Goal: Task Accomplishment & Management: Manage account settings

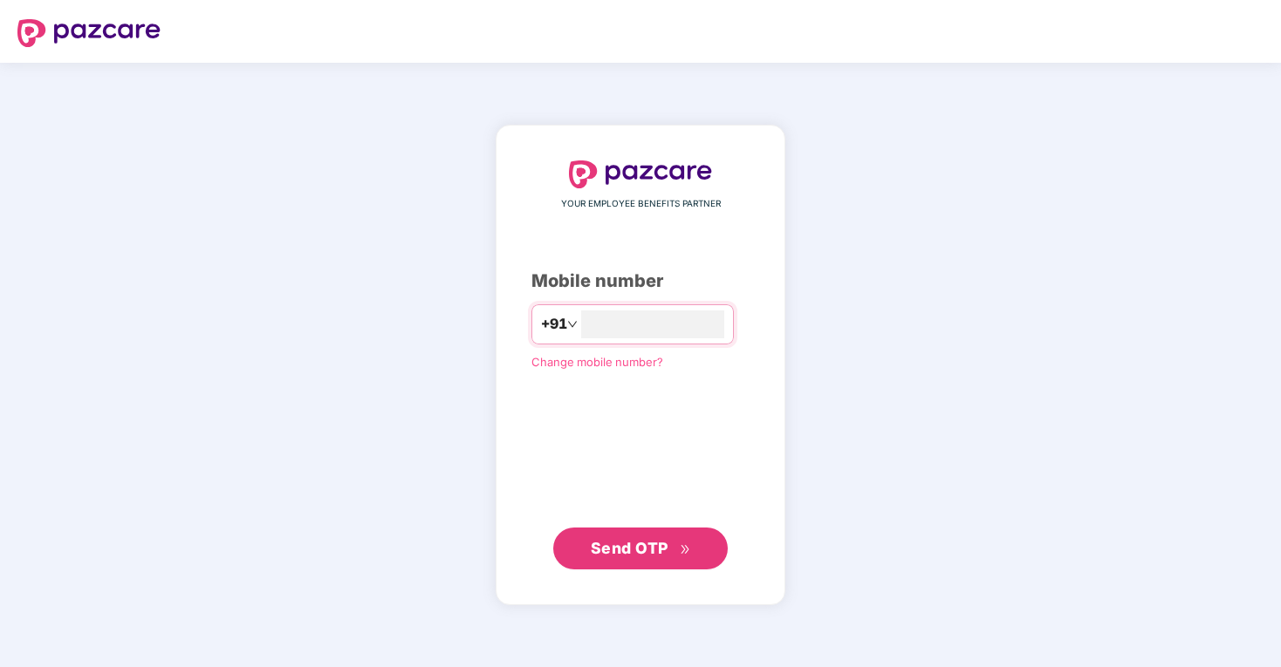
type input "**********"
click at [649, 537] on span "Send OTP" at bounding box center [641, 548] width 100 height 24
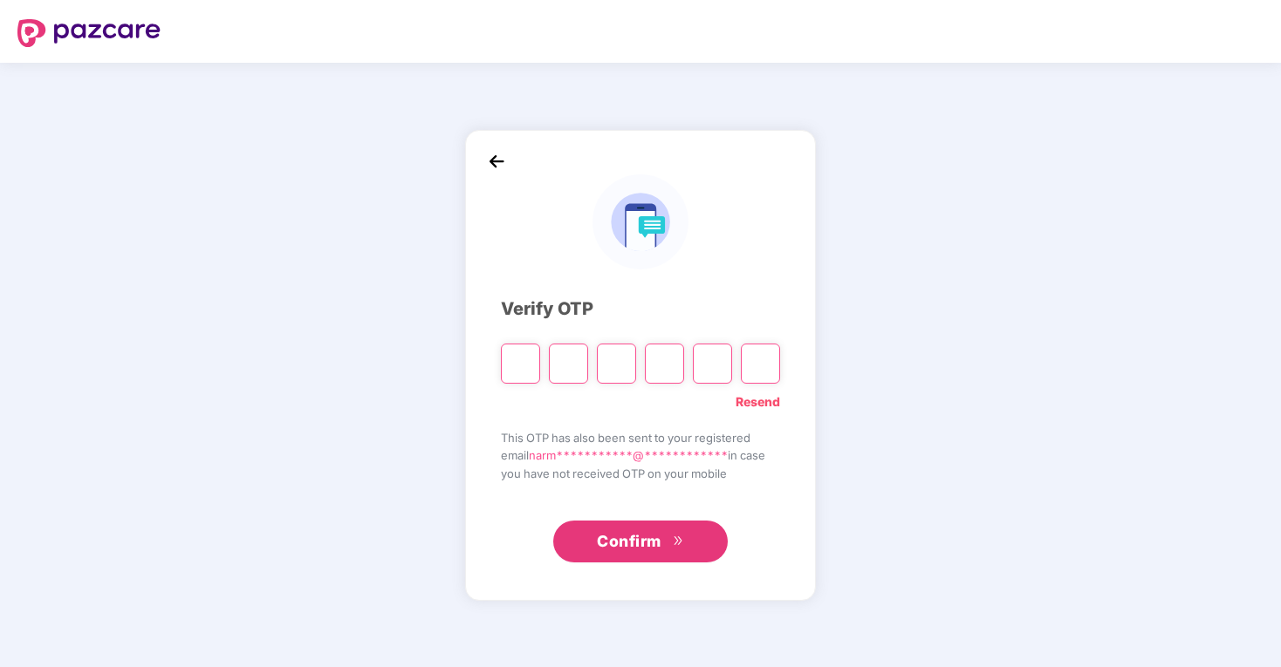
type input "*"
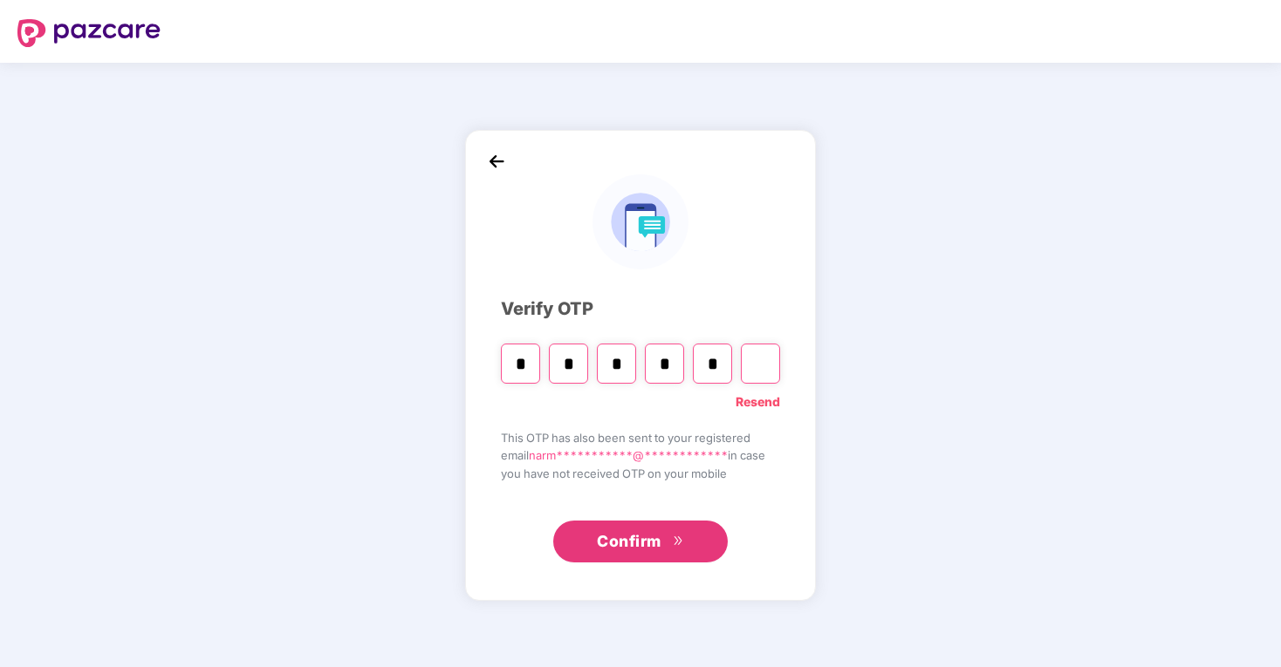
type input "*"
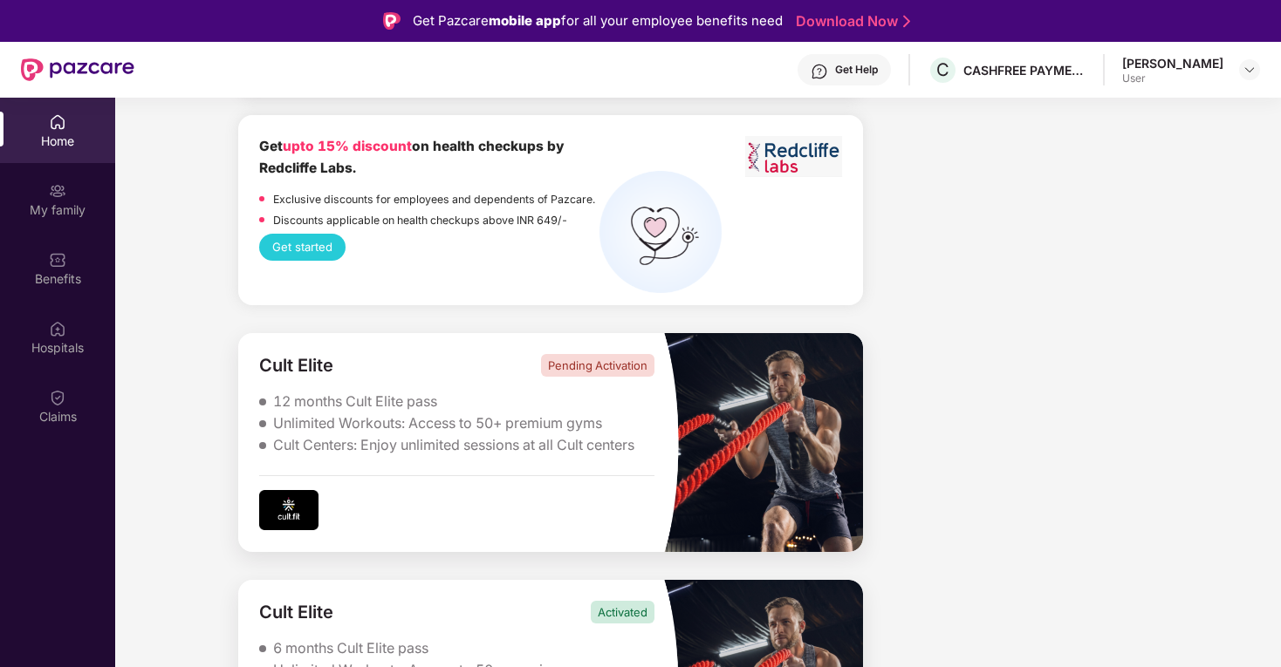
scroll to position [98, 0]
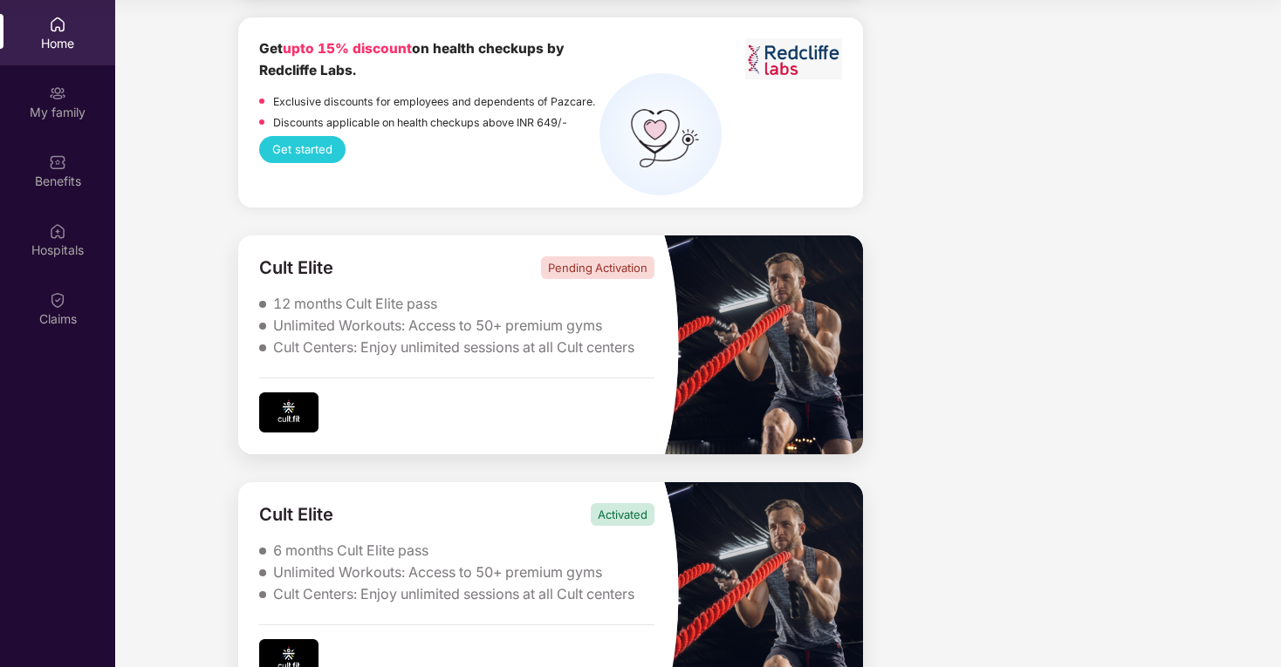
click at [614, 256] on div "Pending Activation" at bounding box center [597, 267] width 113 height 23
click at [277, 393] on img at bounding box center [288, 412] width 59 height 39
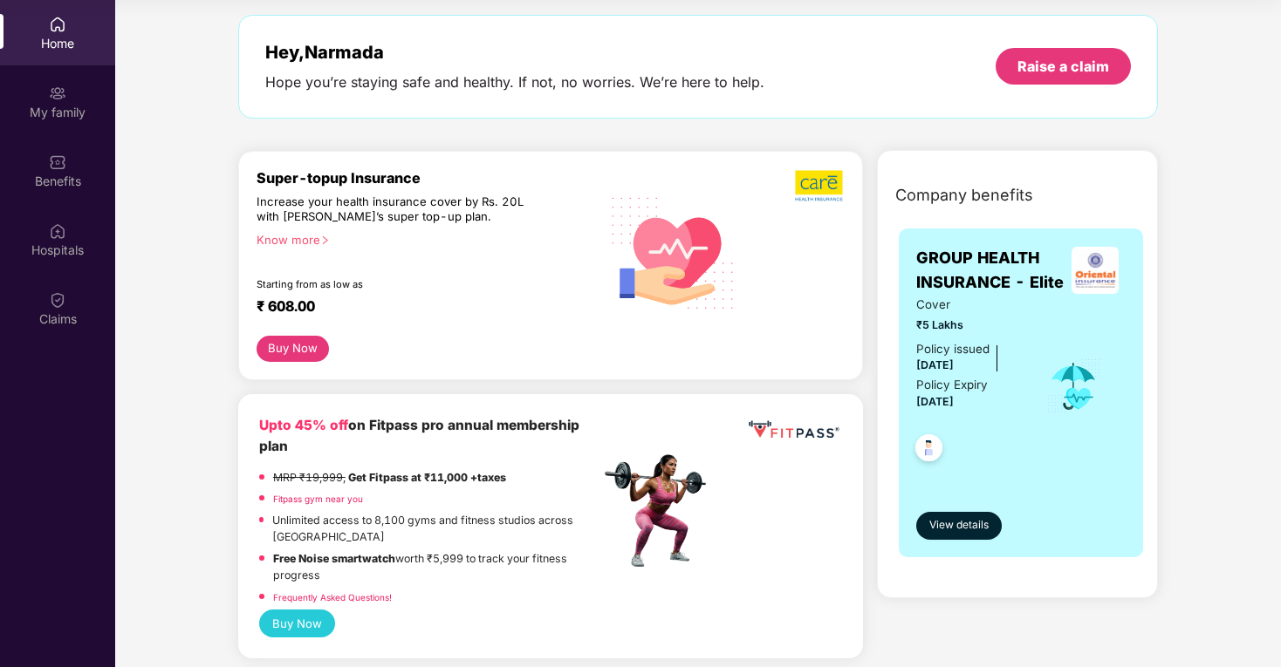
scroll to position [0, 0]
